Goal: Navigation & Orientation: Understand site structure

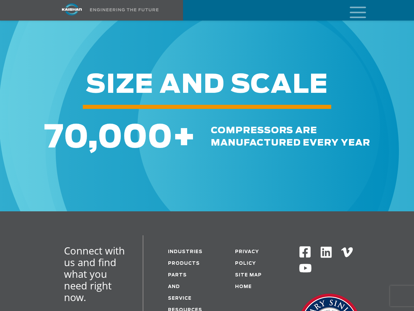
scroll to position [2668, 0]
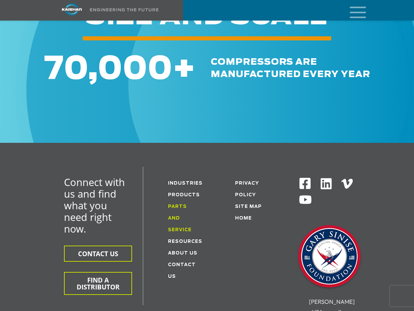
click at [178, 204] on link "Parts and service" at bounding box center [180, 218] width 24 height 28
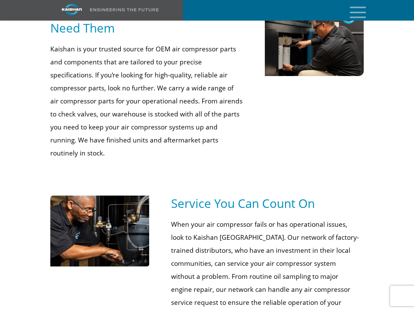
scroll to position [376, 0]
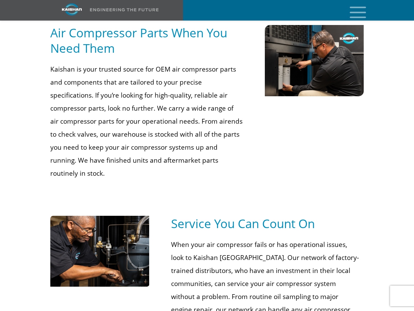
click at [354, 11] on icon "mobile menu" at bounding box center [358, 11] width 22 height 21
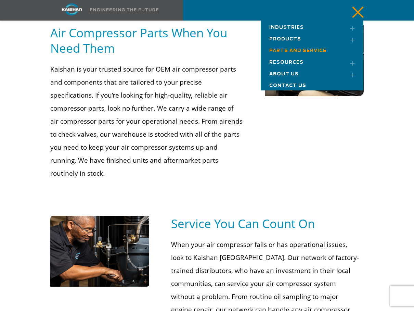
click at [291, 62] on span "Resources" at bounding box center [286, 62] width 34 height 4
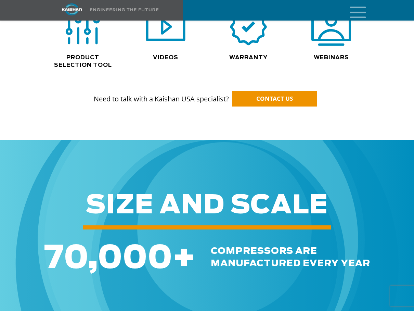
scroll to position [647, 0]
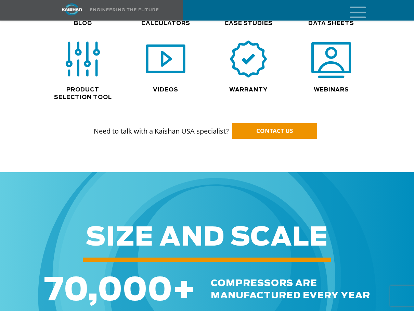
click at [361, 12] on icon "mobile menu" at bounding box center [358, 11] width 22 height 21
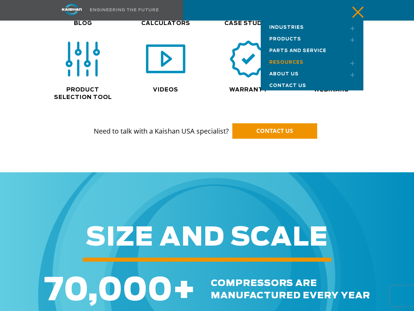
click at [293, 26] on span "Industries" at bounding box center [286, 27] width 35 height 4
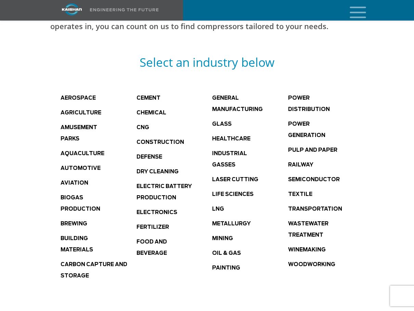
scroll to position [376, 0]
